Goal: Task Accomplishment & Management: Complete application form

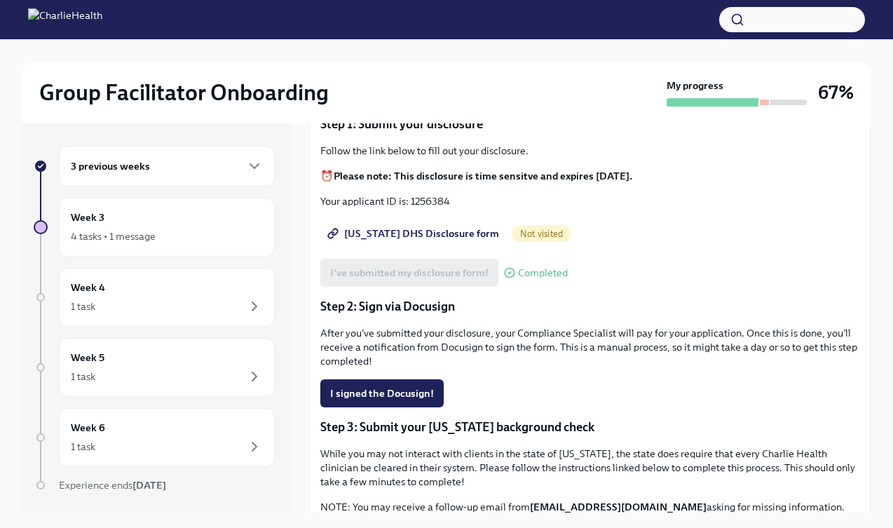
scroll to position [150, 0]
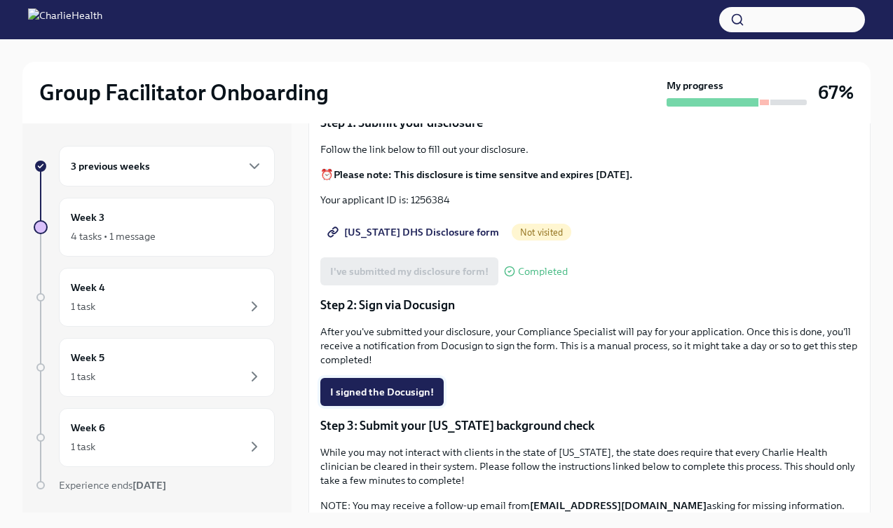
click at [389, 392] on span "I signed the Docusign!" at bounding box center [382, 392] width 104 height 14
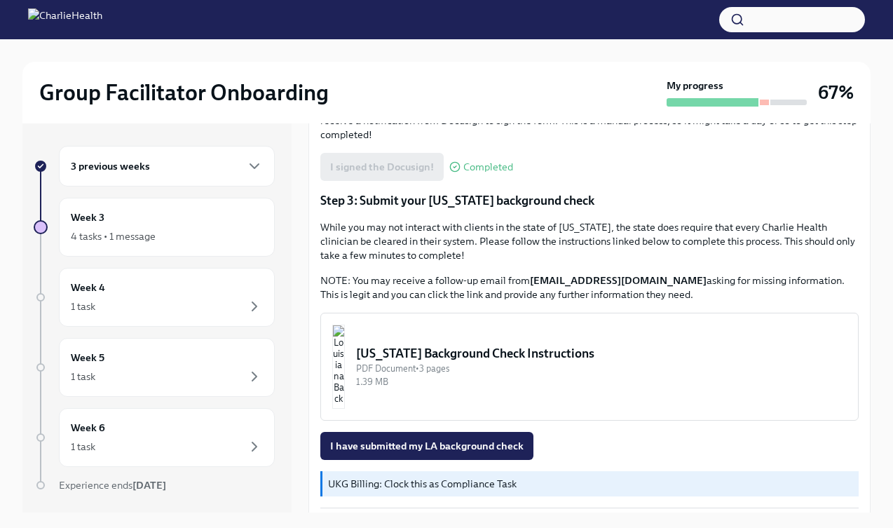
scroll to position [379, 0]
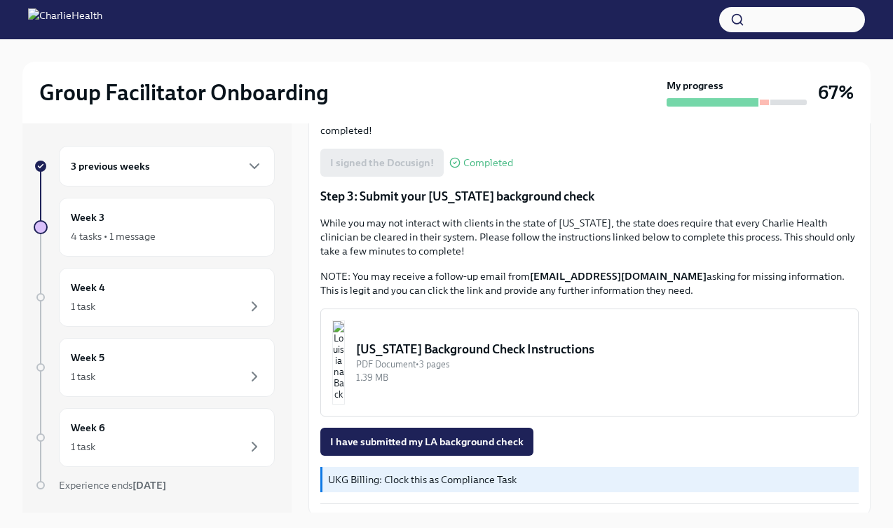
click at [461, 223] on p "While you may not interact with clients in the state of [US_STATE], the state d…" at bounding box center [589, 237] width 538 height 42
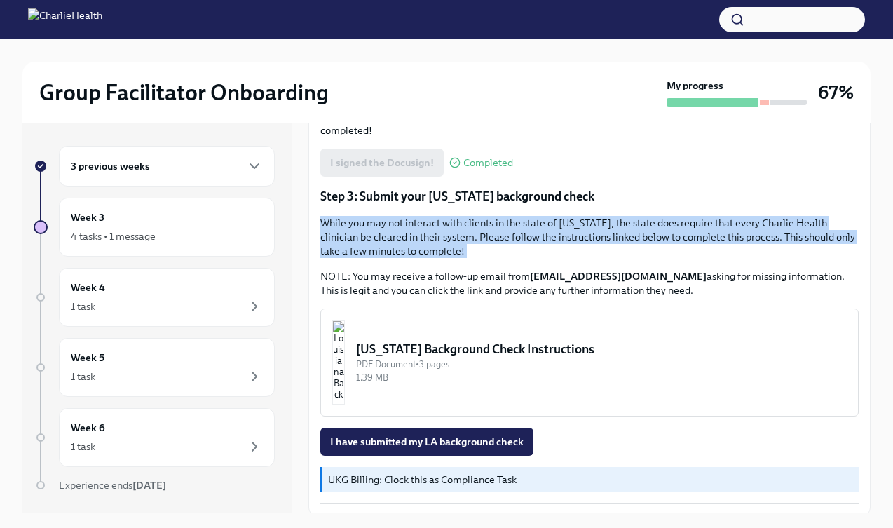
click at [461, 223] on p "While you may not interact with clients in the state of [US_STATE], the state d…" at bounding box center [589, 237] width 538 height 42
click at [449, 264] on div "While you may not interact with clients in the state of [US_STATE], the state d…" at bounding box center [589, 256] width 538 height 81
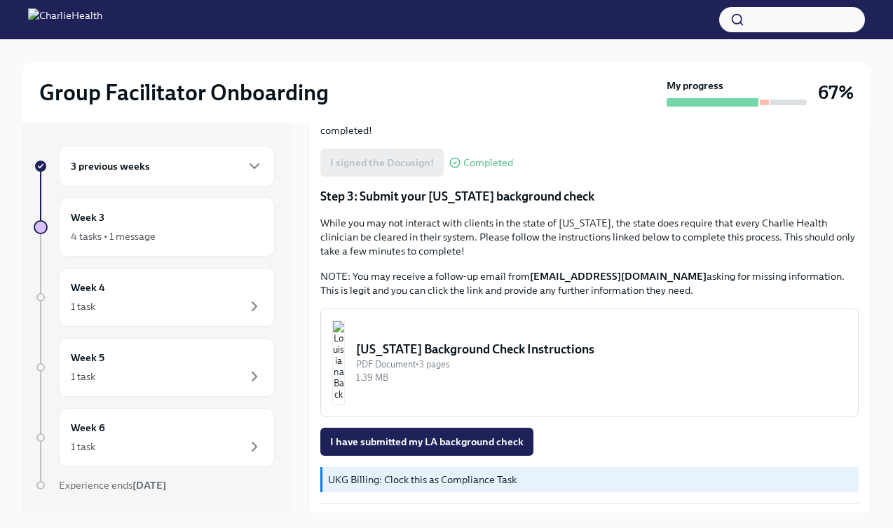
scroll to position [383, 0]
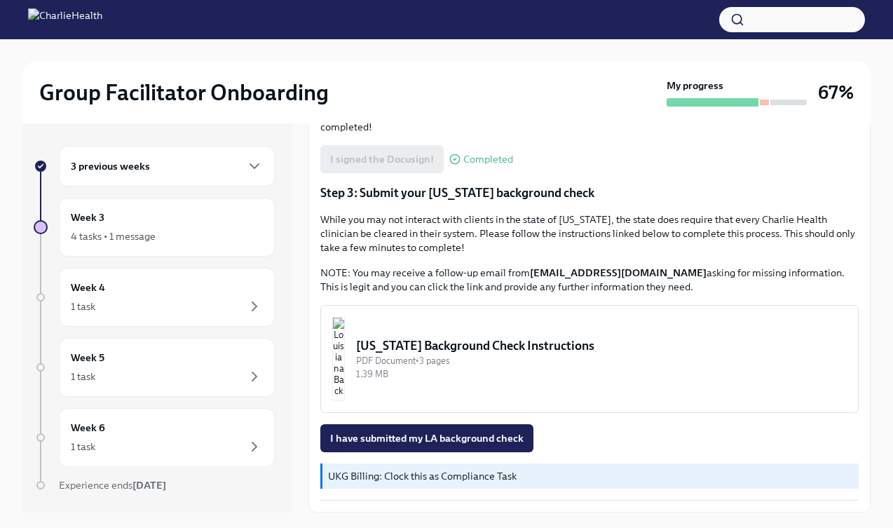
click at [433, 354] on div "PDF Document • 3 pages" at bounding box center [601, 360] width 491 height 13
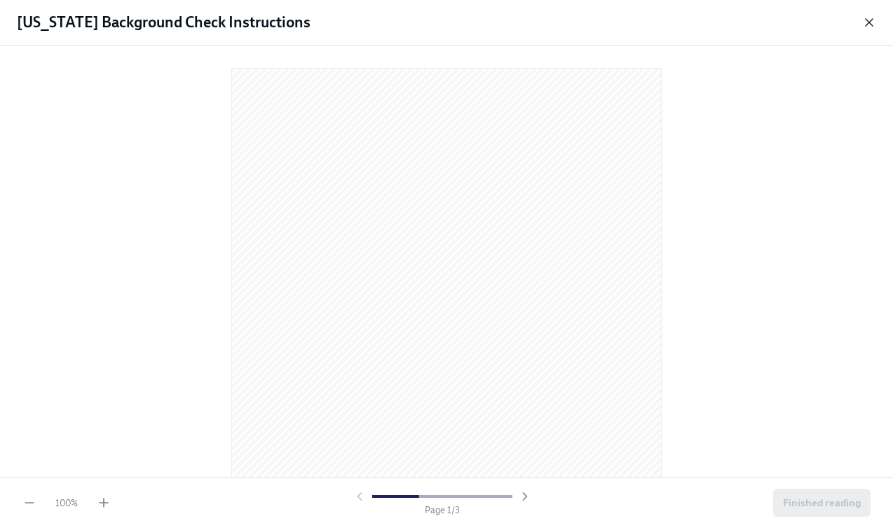
click at [869, 25] on icon "button" at bounding box center [869, 22] width 14 height 14
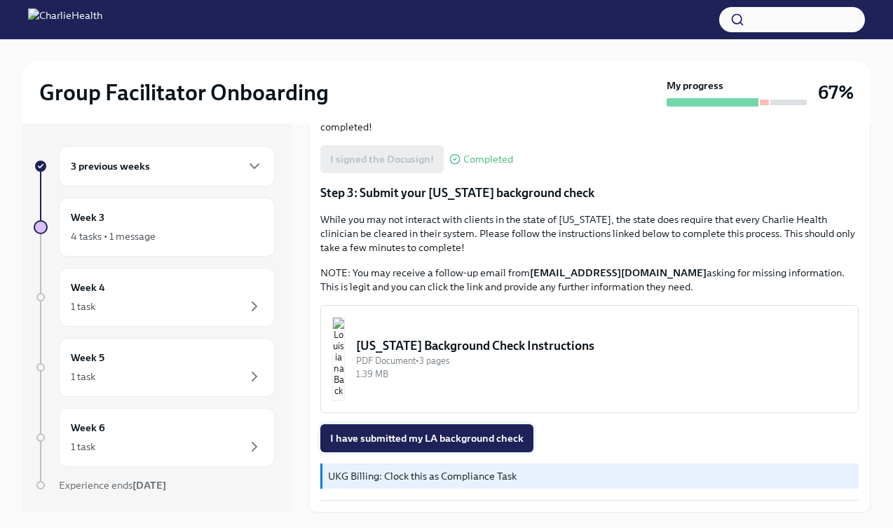
click at [402, 440] on span "I have submitted my LA background check" at bounding box center [426, 438] width 193 height 14
